Goal: Transaction & Acquisition: Purchase product/service

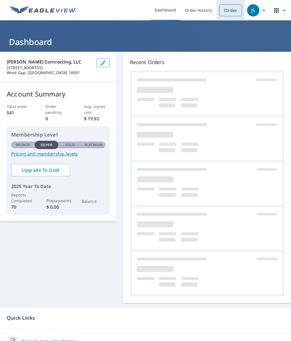
click at [223, 12] on link "Order" at bounding box center [230, 10] width 23 height 12
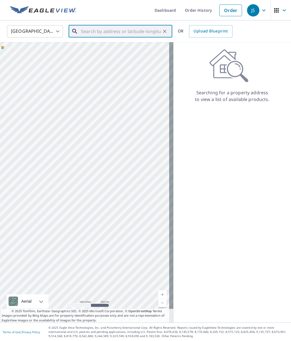
click at [108, 33] on input "text" at bounding box center [121, 32] width 80 height 16
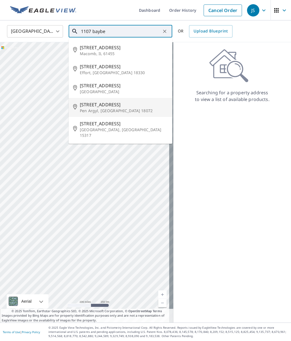
click at [106, 103] on span "[STREET_ADDRESS]" at bounding box center [124, 104] width 88 height 7
type input "[STREET_ADDRESS]"
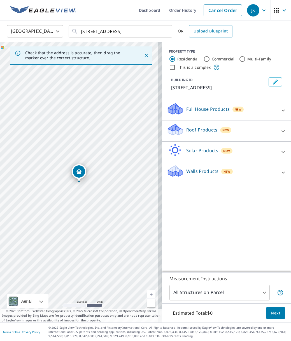
click at [147, 294] on link "Current Level 17, Zoom In" at bounding box center [151, 295] width 8 height 8
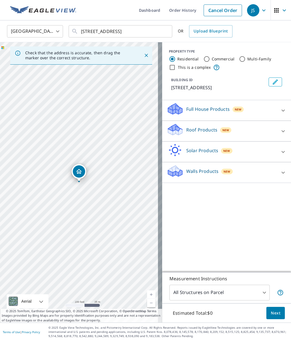
click at [147, 294] on link "Current Level 18, Zoom In" at bounding box center [151, 295] width 8 height 8
click at [186, 132] on p "Roof Products" at bounding box center [201, 130] width 31 height 7
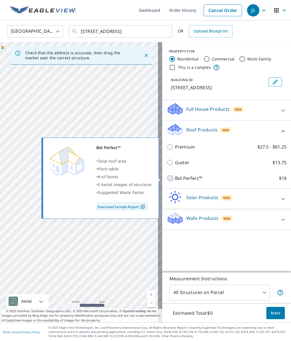
click at [167, 179] on input "Bid Perfect™ $18" at bounding box center [171, 178] width 8 height 7
checkbox input "true"
type input "1"
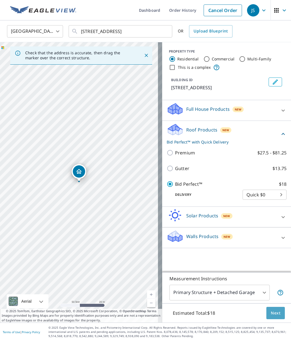
click at [266, 313] on button "Next" at bounding box center [275, 313] width 18 height 13
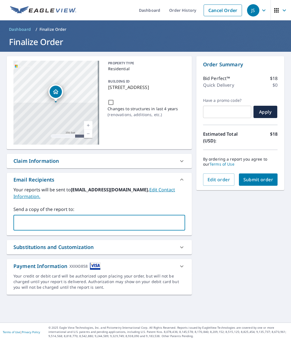
click at [130, 221] on input "text" at bounding box center [95, 223] width 158 height 11
type input "[EMAIL_ADDRESS][DOMAIN_NAME]"
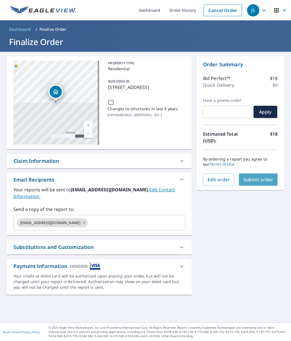
click at [247, 178] on span "Submit order" at bounding box center [258, 180] width 30 height 6
